Goal: Information Seeking & Learning: Understand process/instructions

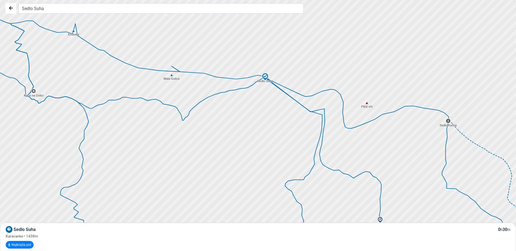
drag, startPoint x: 215, startPoint y: 112, endPoint x: 251, endPoint y: 112, distance: 35.5
click at [251, 112] on div at bounding box center [260, 125] width 624 height 301
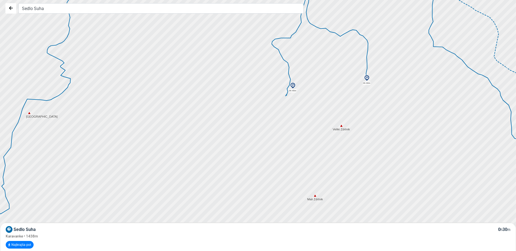
drag, startPoint x: 306, startPoint y: 97, endPoint x: 282, endPoint y: 147, distance: 55.0
click at [282, 147] on div at bounding box center [260, 125] width 624 height 301
click at [364, 77] on img at bounding box center [366, 78] width 7 height 7
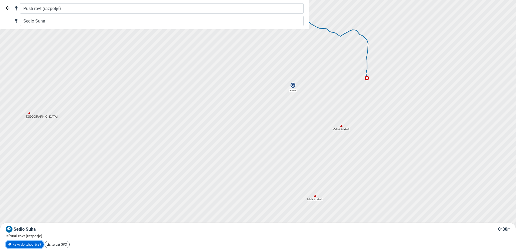
click at [34, 243] on link "Kako do izhodišča?" at bounding box center [25, 245] width 38 height 8
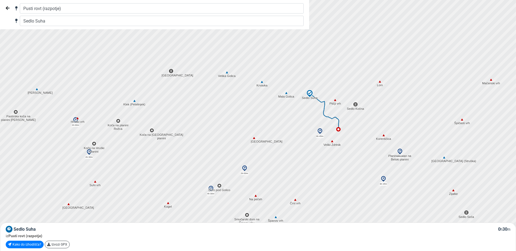
drag, startPoint x: 328, startPoint y: 141, endPoint x: 336, endPoint y: 141, distance: 7.9
click at [336, 141] on div at bounding box center [260, 125] width 624 height 301
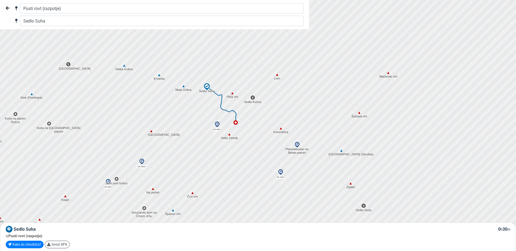
drag, startPoint x: 286, startPoint y: 153, endPoint x: 239, endPoint y: 146, distance: 47.1
click at [239, 146] on div at bounding box center [258, 124] width 624 height 301
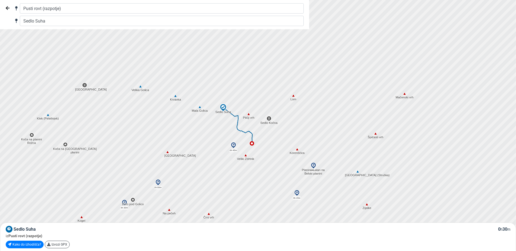
drag, startPoint x: 223, startPoint y: 135, endPoint x: 247, endPoint y: 163, distance: 36.9
click at [247, 163] on div at bounding box center [263, 128] width 624 height 301
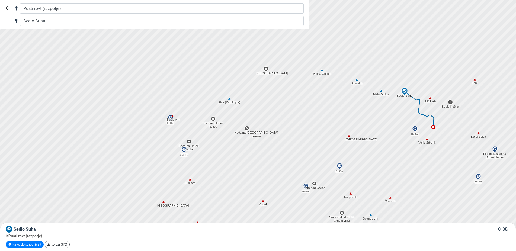
drag, startPoint x: 199, startPoint y: 135, endPoint x: 325, endPoint y: 155, distance: 127.5
click at [325, 155] on div at bounding box center [260, 125] width 624 height 301
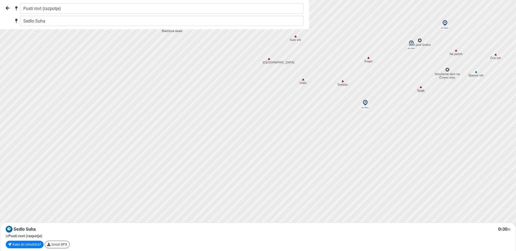
drag, startPoint x: 185, startPoint y: 203, endPoint x: 291, endPoint y: 59, distance: 178.4
click at [291, 59] on div at bounding box center [260, 125] width 624 height 301
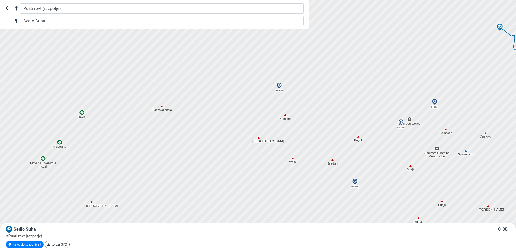
drag, startPoint x: 266, startPoint y: 73, endPoint x: 254, endPoint y: 154, distance: 81.2
click at [254, 154] on div at bounding box center [260, 125] width 624 height 301
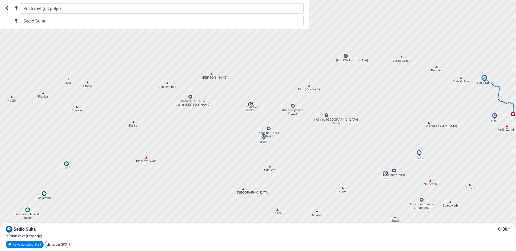
drag, startPoint x: 260, startPoint y: 96, endPoint x: 243, endPoint y: 151, distance: 57.7
click at [243, 151] on div at bounding box center [259, 127] width 624 height 301
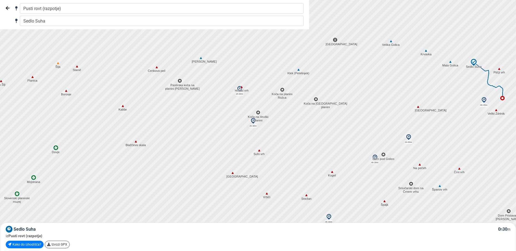
drag, startPoint x: 251, startPoint y: 187, endPoint x: 240, endPoint y: 158, distance: 31.2
click at [240, 158] on div at bounding box center [258, 121] width 624 height 301
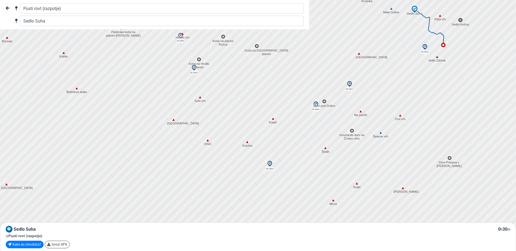
drag, startPoint x: 308, startPoint y: 206, endPoint x: 240, endPoint y: 154, distance: 85.4
click at [240, 154] on div at bounding box center [258, 123] width 624 height 301
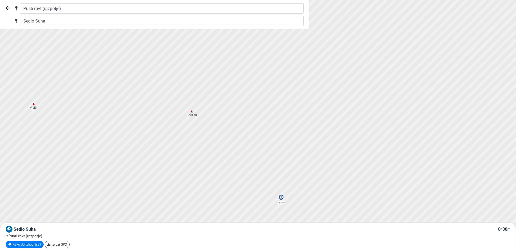
drag, startPoint x: 298, startPoint y: 163, endPoint x: 264, endPoint y: 199, distance: 49.4
click at [264, 199] on div at bounding box center [260, 125] width 624 height 301
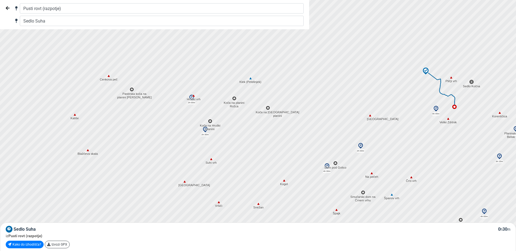
drag, startPoint x: 136, startPoint y: 56, endPoint x: 209, endPoint y: 132, distance: 105.8
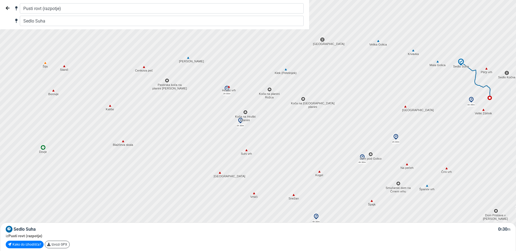
drag, startPoint x: 198, startPoint y: 105, endPoint x: 231, endPoint y: 90, distance: 35.9
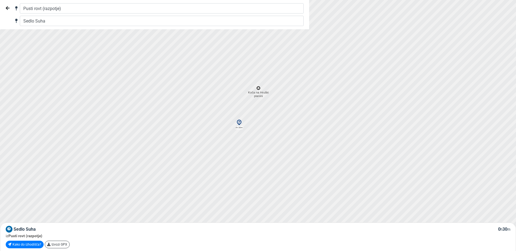
drag, startPoint x: 197, startPoint y: 100, endPoint x: 229, endPoint y: 140, distance: 51.7
click at [229, 140] on div at bounding box center [260, 125] width 624 height 301
drag, startPoint x: 271, startPoint y: 138, endPoint x: 177, endPoint y: 84, distance: 108.6
click at [177, 84] on div at bounding box center [260, 125] width 624 height 301
drag, startPoint x: 174, startPoint y: 71, endPoint x: 182, endPoint y: 157, distance: 86.0
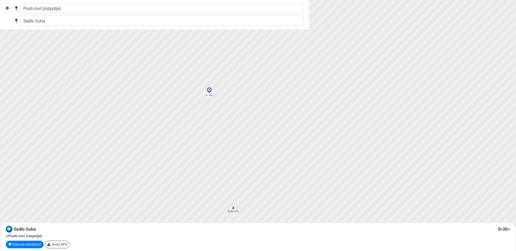
click at [182, 157] on div at bounding box center [260, 125] width 624 height 301
drag, startPoint x: 163, startPoint y: 90, endPoint x: 212, endPoint y: 213, distance: 131.9
click at [209, 238] on div at bounding box center [260, 125] width 624 height 301
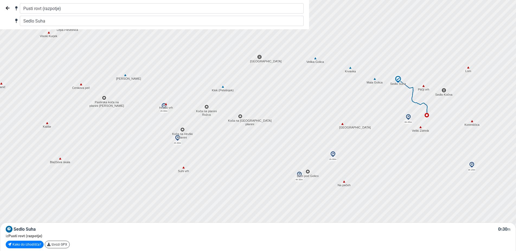
drag, startPoint x: 212, startPoint y: 203, endPoint x: 164, endPoint y: 134, distance: 84.8
click at [164, 134] on div at bounding box center [255, 118] width 624 height 301
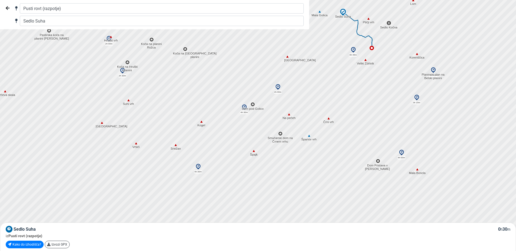
drag, startPoint x: 228, startPoint y: 177, endPoint x: 169, endPoint y: 106, distance: 91.8
click at [169, 106] on div at bounding box center [257, 122] width 624 height 301
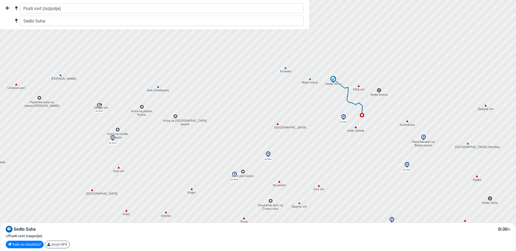
drag, startPoint x: 160, startPoint y: 100, endPoint x: 154, endPoint y: 172, distance: 72.0
click at [154, 172] on div at bounding box center [260, 125] width 624 height 301
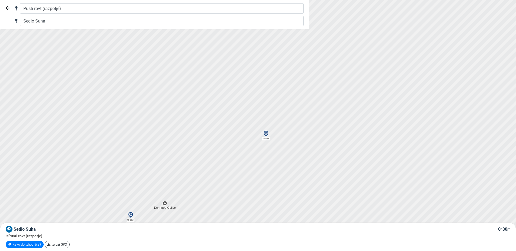
drag, startPoint x: 320, startPoint y: 87, endPoint x: 223, endPoint y: 193, distance: 143.8
click at [223, 193] on div at bounding box center [260, 125] width 624 height 301
drag, startPoint x: 318, startPoint y: 111, endPoint x: 245, endPoint y: 236, distance: 144.2
click at [245, 236] on div at bounding box center [258, 132] width 624 height 301
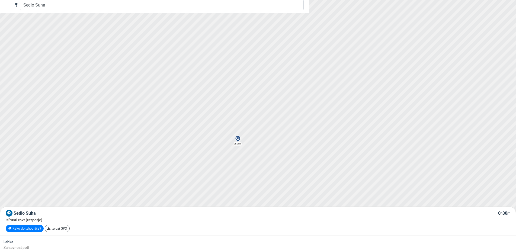
scroll to position [28, 0]
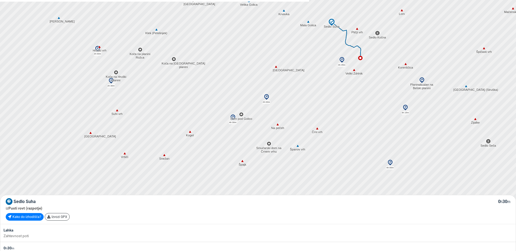
drag, startPoint x: 218, startPoint y: 172, endPoint x: 266, endPoint y: 115, distance: 74.4
click at [266, 115] on div at bounding box center [261, 96] width 624 height 301
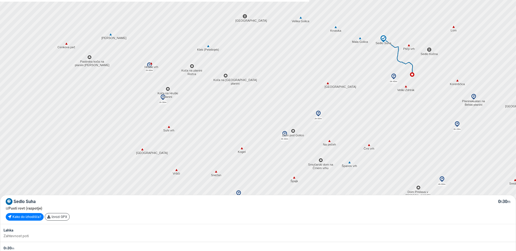
drag, startPoint x: 129, startPoint y: 125, endPoint x: 189, endPoint y: 143, distance: 62.7
click at [189, 143] on div at bounding box center [263, 98] width 624 height 301
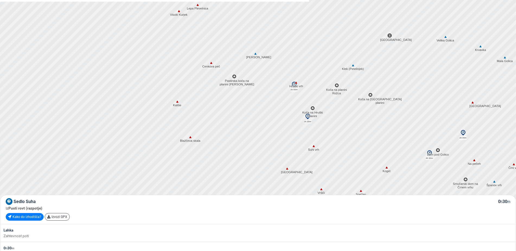
drag, startPoint x: 89, startPoint y: 79, endPoint x: 247, endPoint y: 110, distance: 161.0
click at [247, 110] on div at bounding box center [260, 97] width 624 height 301
